Goal: Task Accomplishment & Management: Manage account settings

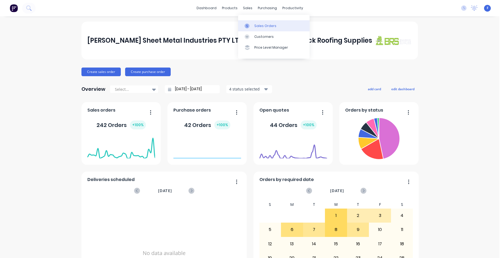
click at [251, 25] on div at bounding box center [249, 25] width 8 height 5
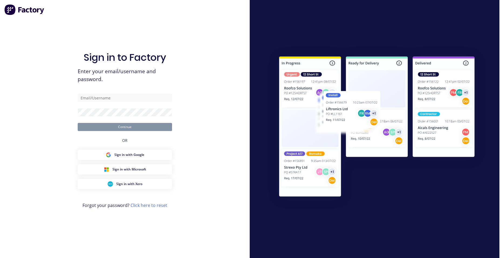
type input "[EMAIL_ADDRESS][DOMAIN_NAME]"
click at [83, 31] on div "Sign in to Factory Enter your email/username and password. [EMAIL_ADDRESS][DOMA…" at bounding box center [125, 134] width 94 height 238
click at [122, 127] on button "Continue" at bounding box center [125, 127] width 94 height 8
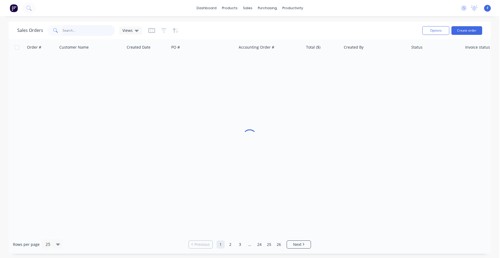
click at [86, 31] on input "text" at bounding box center [89, 30] width 53 height 11
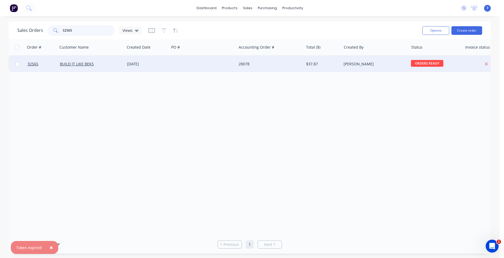
type input "32565"
click at [239, 63] on div "28078" at bounding box center [270, 64] width 67 height 16
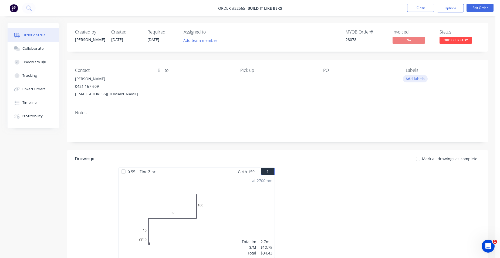
click at [419, 81] on button "Add labels" at bounding box center [415, 78] width 25 height 7
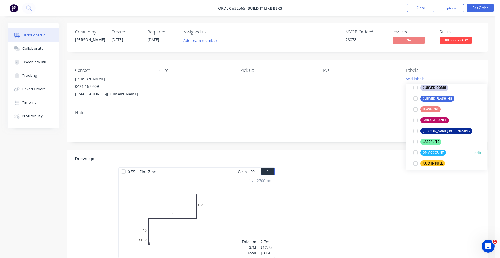
scroll to position [123, 0]
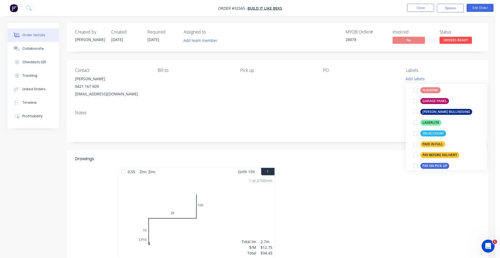
click at [415, 144] on div at bounding box center [415, 144] width 11 height 11
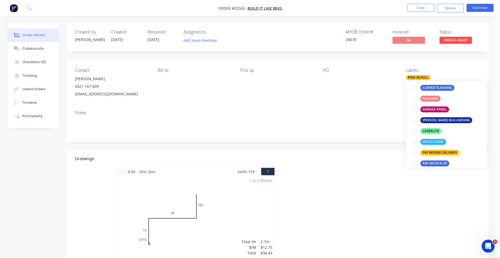
scroll to position [0, 0]
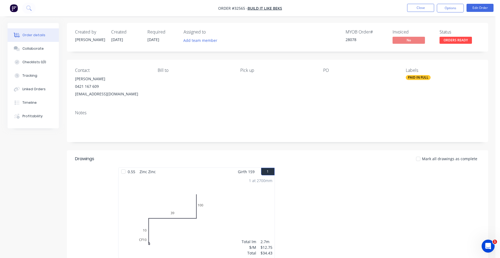
click at [376, 188] on div at bounding box center [358, 215] width 162 height 96
click at [446, 11] on button "Options" at bounding box center [450, 8] width 27 height 9
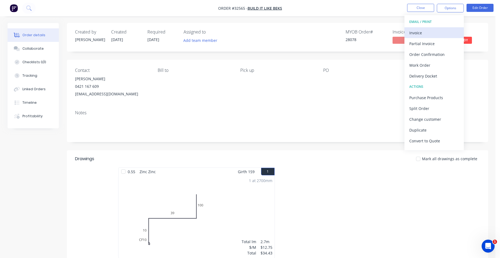
click at [423, 32] on div "Invoice" at bounding box center [434, 33] width 50 height 8
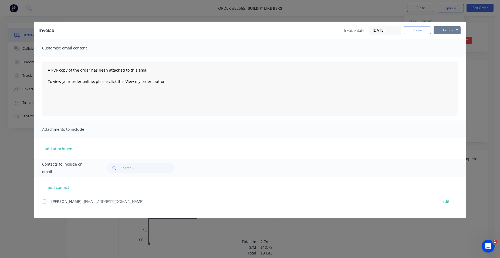
click at [447, 31] on button "Options" at bounding box center [446, 30] width 27 height 8
click at [442, 48] on button "Print" at bounding box center [450, 48] width 35 height 9
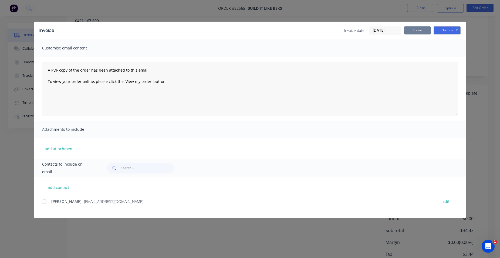
drag, startPoint x: 420, startPoint y: 27, endPoint x: 429, endPoint y: 70, distance: 44.0
click at [420, 27] on button "Close" at bounding box center [417, 30] width 27 height 8
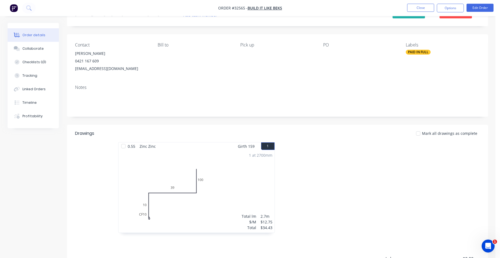
scroll to position [0, 0]
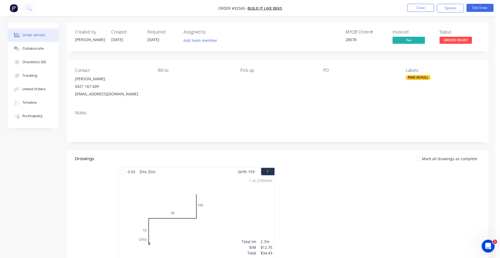
click at [448, 40] on span "ORDERS READY" at bounding box center [455, 40] width 32 height 7
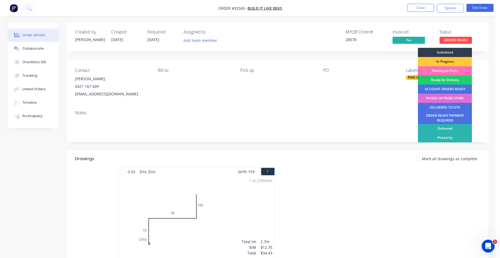
click at [441, 97] on div "PICKED UP FROM STORE" at bounding box center [445, 98] width 54 height 9
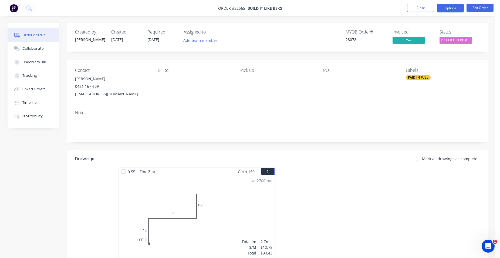
click at [449, 7] on button "Options" at bounding box center [450, 8] width 27 height 9
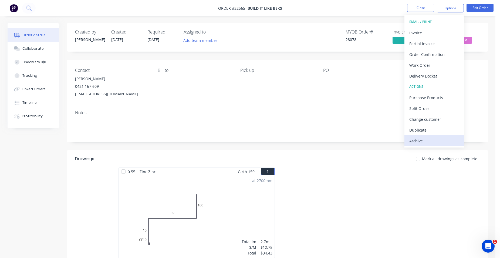
click at [411, 139] on div "Archive" at bounding box center [434, 141] width 50 height 8
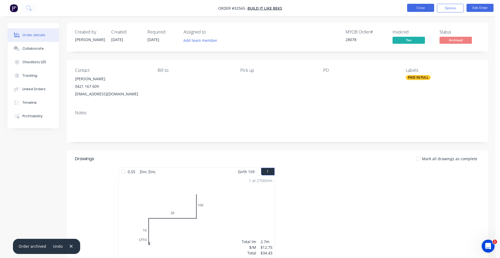
click at [420, 8] on button "Close" at bounding box center [420, 8] width 27 height 8
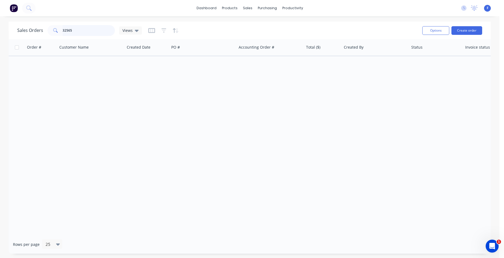
click at [80, 30] on input "32565" at bounding box center [89, 30] width 53 height 11
type input "3"
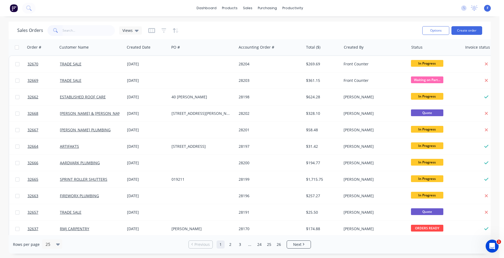
click at [15, 9] on img at bounding box center [14, 8] width 8 height 8
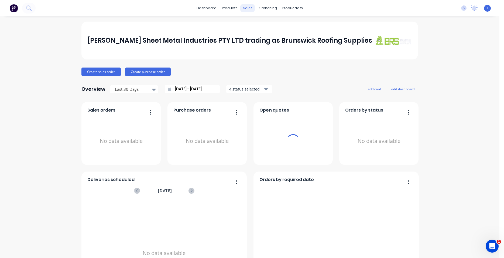
click at [245, 9] on div "sales" at bounding box center [247, 8] width 15 height 8
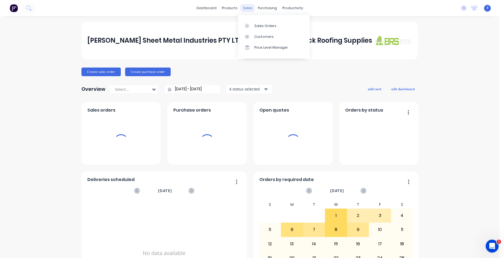
click at [245, 9] on div "sales" at bounding box center [247, 8] width 15 height 8
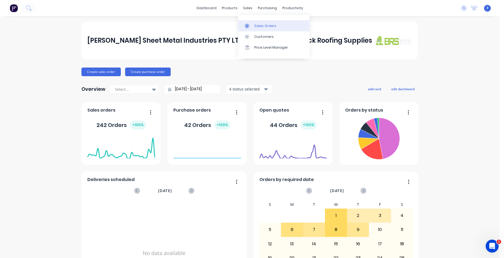
click at [264, 26] on div "Sales Orders" at bounding box center [265, 25] width 22 height 5
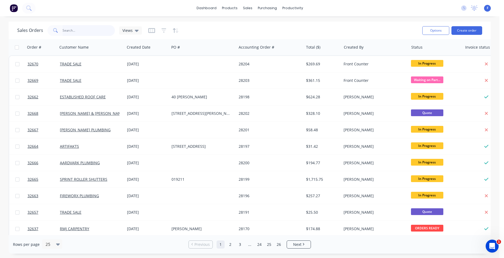
click at [89, 32] on input "text" at bounding box center [89, 30] width 53 height 11
type input "32616"
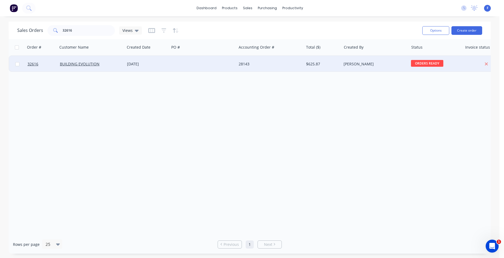
click at [181, 61] on div at bounding box center [202, 64] width 67 height 16
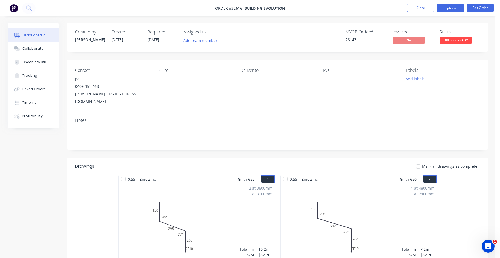
click at [454, 7] on button "Options" at bounding box center [450, 8] width 27 height 9
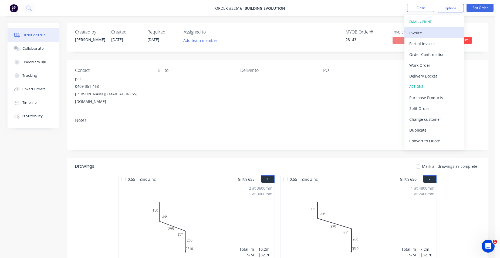
click at [423, 32] on div "Invoice" at bounding box center [434, 33] width 50 height 8
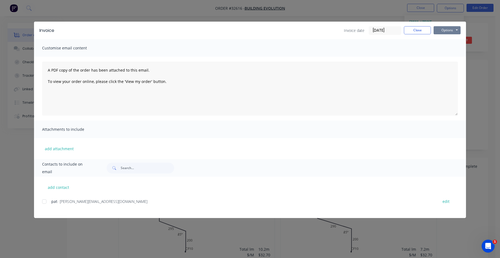
click at [448, 33] on button "Options" at bounding box center [446, 30] width 27 height 8
click at [452, 50] on button "Print" at bounding box center [450, 48] width 35 height 9
click at [425, 31] on button "Close" at bounding box center [417, 30] width 27 height 8
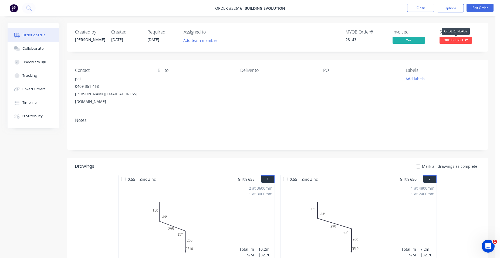
click at [452, 40] on span "ORDERS READY" at bounding box center [455, 40] width 32 height 7
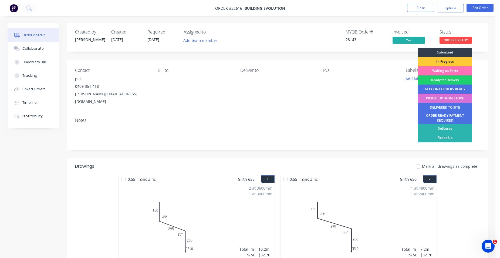
click at [444, 98] on div "PICKED UP FROM STORE" at bounding box center [445, 98] width 54 height 9
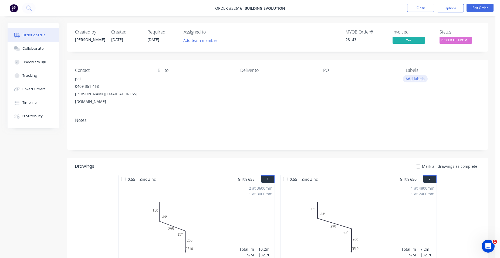
click at [418, 79] on button "Add labels" at bounding box center [415, 78] width 25 height 7
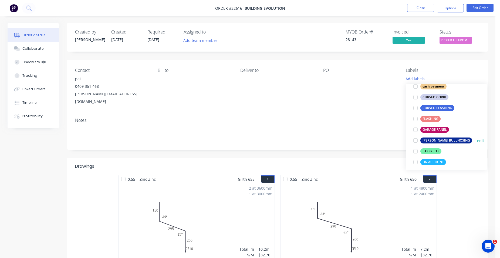
scroll to position [123, 0]
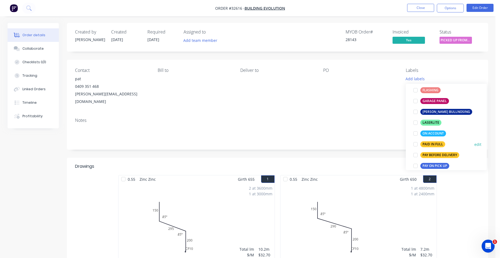
click at [437, 143] on div "PAID IN FULL" at bounding box center [432, 144] width 25 height 6
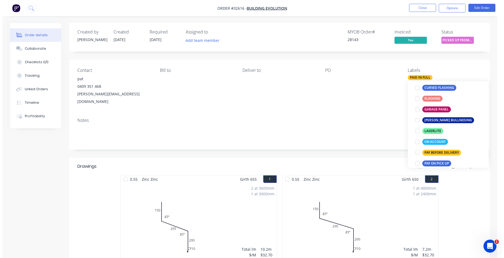
scroll to position [0, 0]
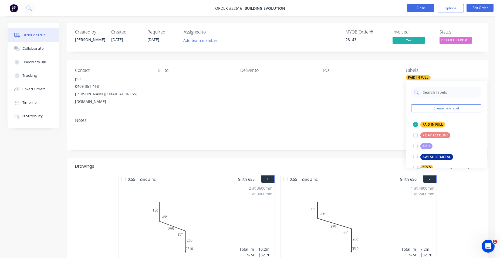
click at [417, 9] on button "Close" at bounding box center [420, 8] width 27 height 8
